Goal: Find specific page/section: Find specific page/section

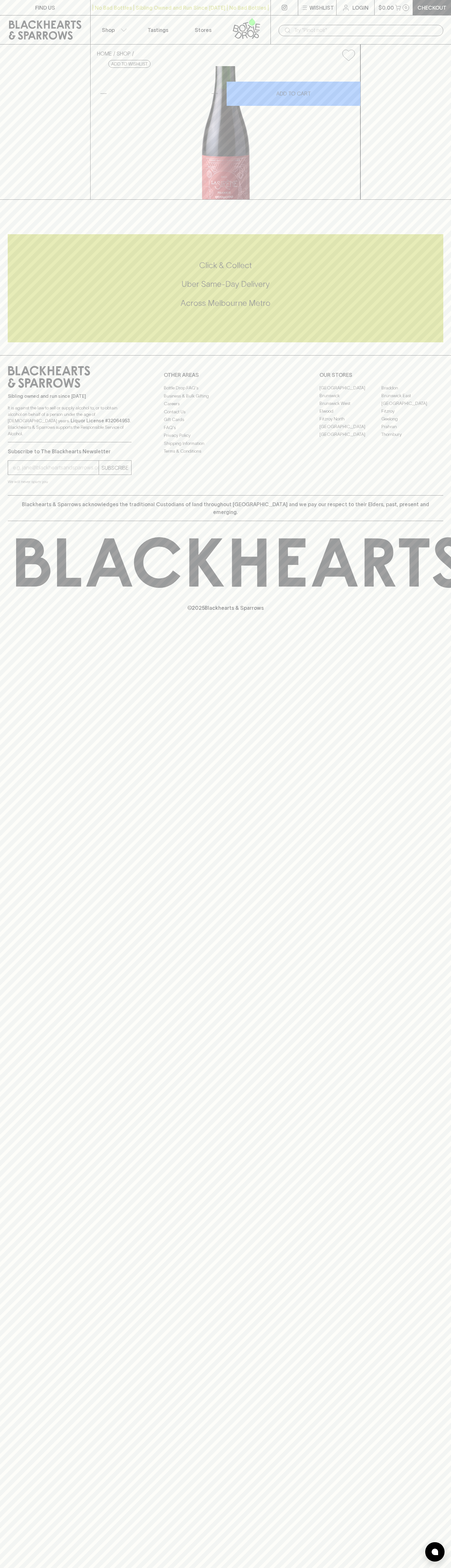
click at [80, 3] on link "FIND US" at bounding box center [45, 8] width 90 height 15
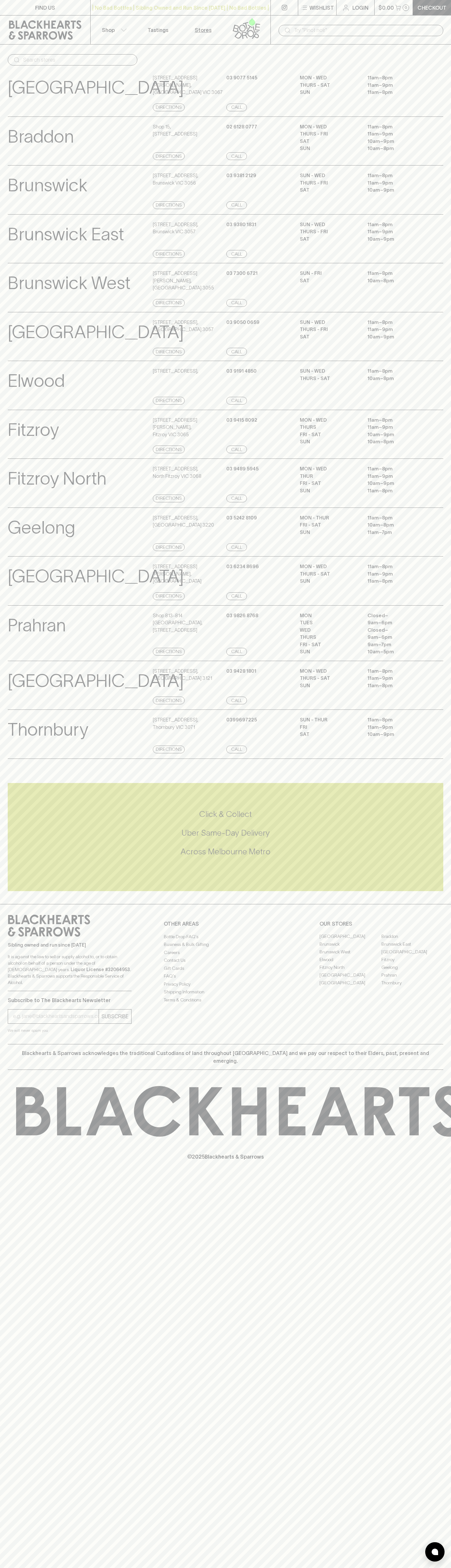
click at [184, 1567] on html "FIND US | No Bad Bottles | Sibling Owned and Run Since [DATE] | No Bad Bottles …" at bounding box center [225, 784] width 451 height 1568
click at [11, 410] on div "[PERSON_NAME][GEOGRAPHIC_DATA] Store Details [STREET_ADDRESS][GEOGRAPHIC_DATA] …" at bounding box center [225, 385] width 435 height 50
